Goal: Find contact information: Find contact information

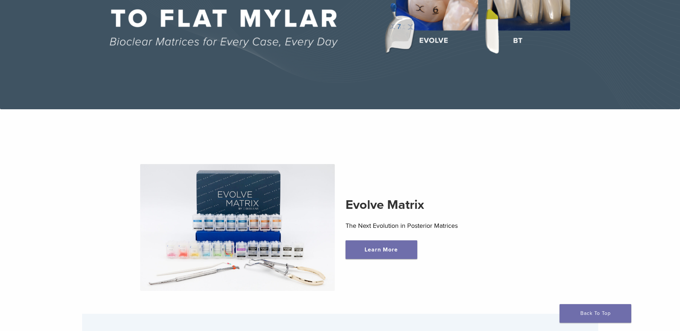
scroll to position [36, 0]
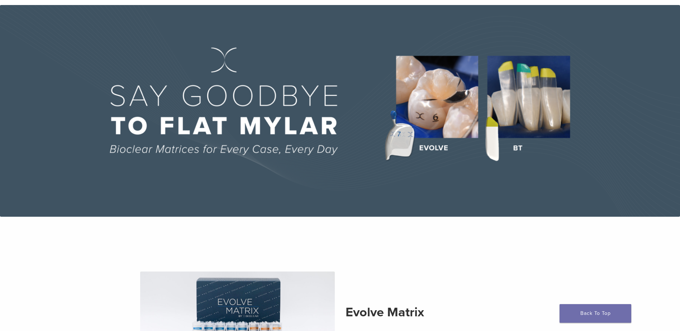
click at [533, 128] on img at bounding box center [340, 111] width 680 height 212
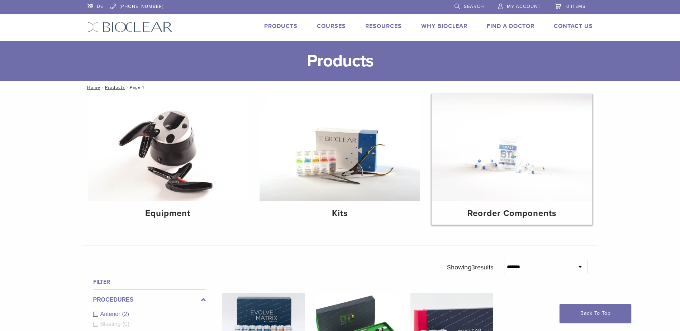
click at [551, 178] on img at bounding box center [512, 147] width 161 height 107
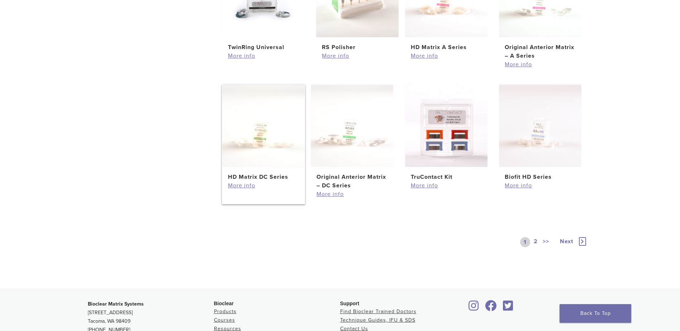
scroll to position [359, 0]
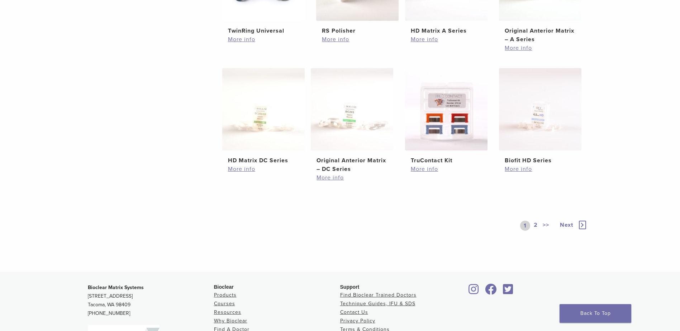
click at [535, 224] on link "2" at bounding box center [535, 226] width 7 height 10
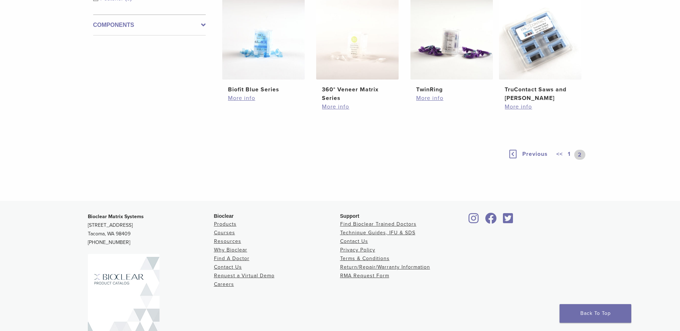
scroll to position [179, 0]
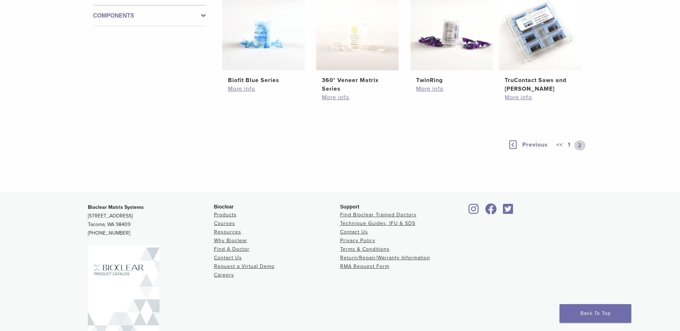
click at [568, 146] on link "1" at bounding box center [570, 146] width 6 height 10
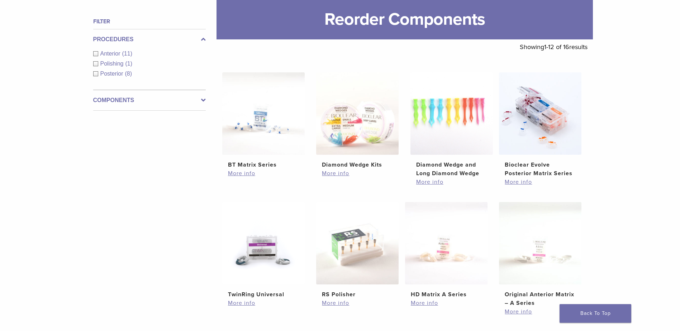
scroll to position [108, 0]
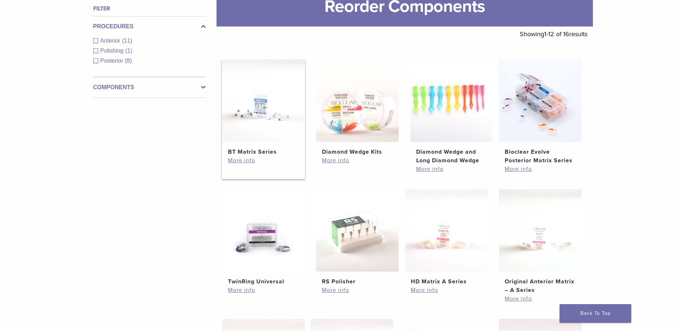
click at [265, 113] on img at bounding box center [263, 101] width 82 height 82
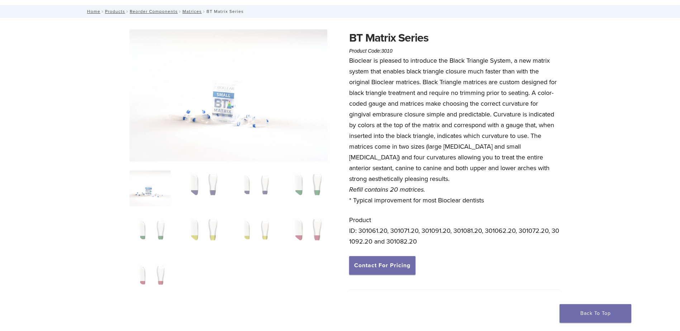
scroll to position [72, 0]
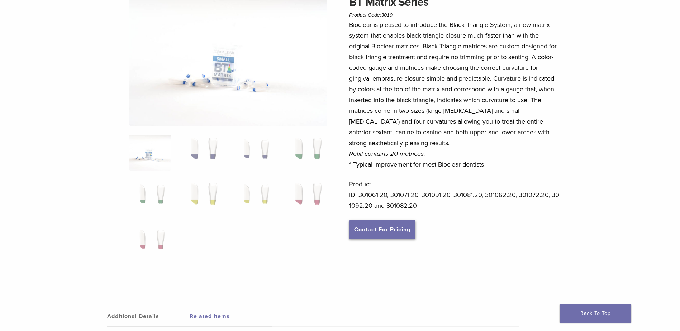
click at [383, 232] on link "Contact For Pricing" at bounding box center [382, 230] width 66 height 19
